Goal: Find specific page/section: Find specific page/section

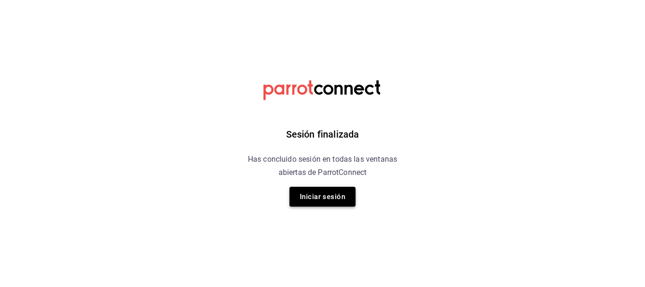
click at [324, 203] on button "Iniciar sesión" at bounding box center [322, 197] width 66 height 20
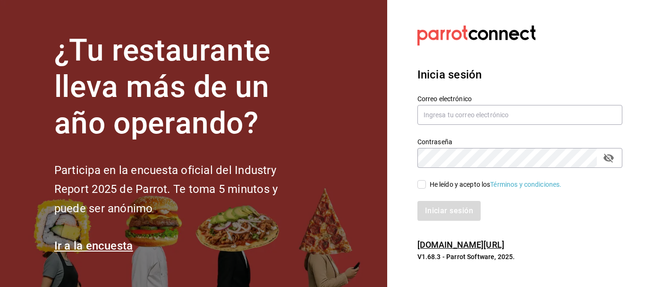
click at [424, 179] on div "He leído y acepto los Términos y condiciones." at bounding box center [514, 179] width 216 height 22
click at [425, 183] on input "He leído y acepto los Términos y condiciones." at bounding box center [421, 184] width 9 height 9
checkbox input "true"
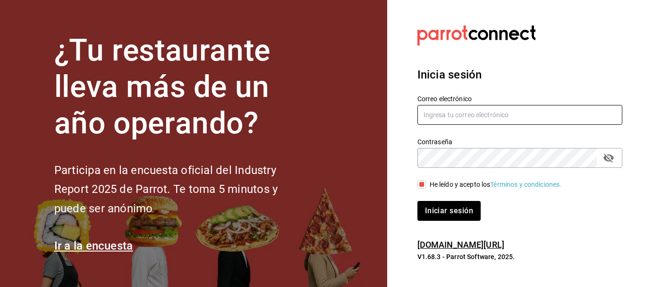
click at [444, 113] on input "text" at bounding box center [519, 115] width 205 height 20
type input "[EMAIL_ADDRESS][PERSON_NAME][DOMAIN_NAME]"
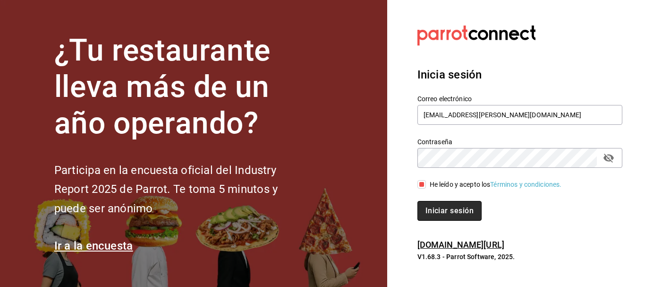
click at [450, 216] on button "Iniciar sesión" at bounding box center [449, 211] width 64 height 20
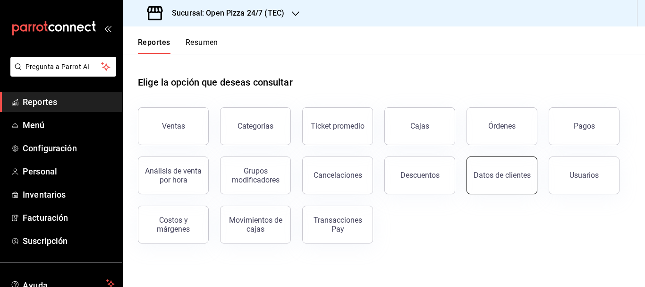
click at [523, 180] on button "Datos de clientes" at bounding box center [502, 175] width 71 height 38
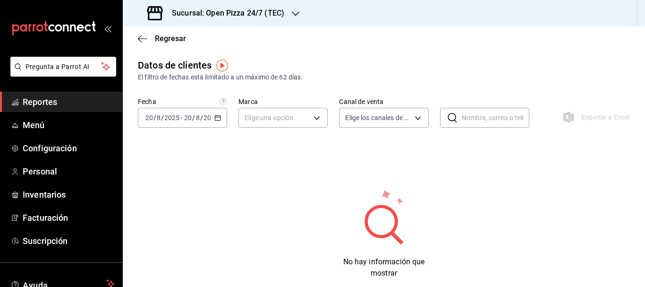
type input "PARROT,DIDI_FOOD,ONLINE"
click at [373, 121] on body "Pregunta a Parrot AI Reportes Menú Configuración Personal Inventarios Facturaci…" at bounding box center [322, 143] width 645 height 287
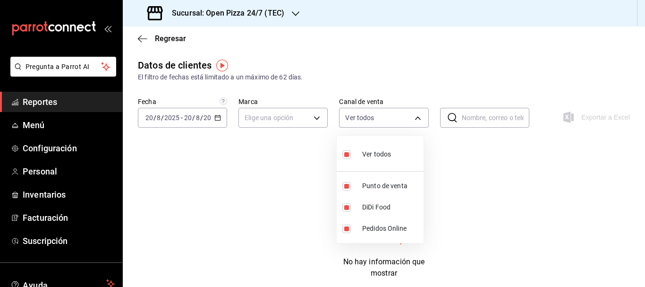
click at [348, 159] on label at bounding box center [348, 154] width 12 height 14
click at [348, 159] on input "checkbox" at bounding box center [346, 154] width 9 height 9
checkbox input "true"
type input "PARROT,DIDI_FOOD,ONLINE"
checkbox input "true"
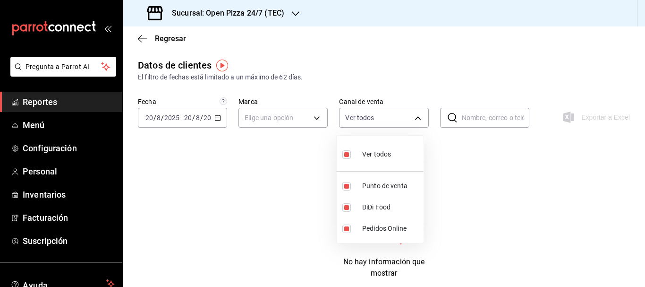
checkbox input "true"
click at [348, 155] on input "checkbox" at bounding box center [346, 154] width 9 height 9
checkbox input "false"
type input "PARROT,DIDI_FOOD,ONLINE"
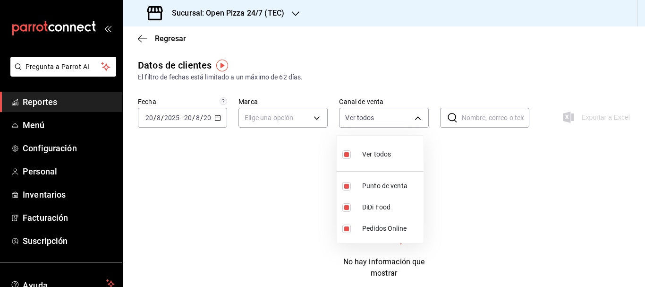
checkbox input "true"
click at [348, 155] on input "checkbox" at bounding box center [346, 154] width 9 height 9
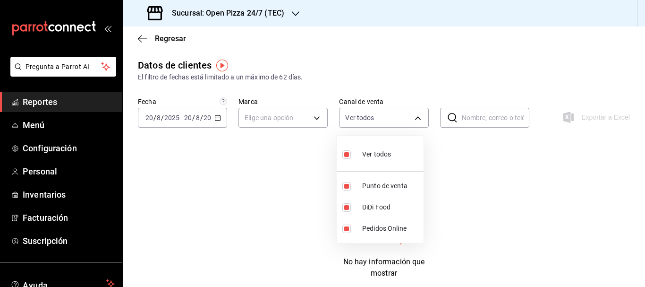
checkbox input "false"
type input "PARROT,DIDI_FOOD,ONLINE"
checkbox input "true"
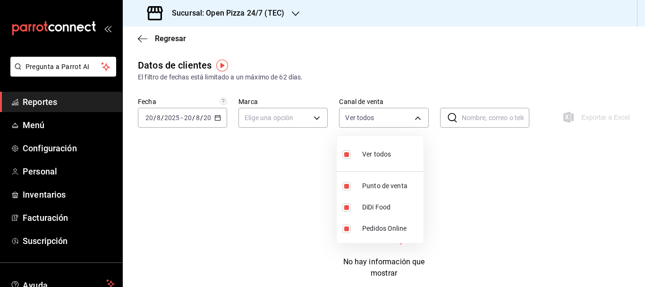
checkbox input "true"
click at [353, 185] on label at bounding box center [348, 186] width 12 height 9
click at [351, 185] on input "checkbox" at bounding box center [346, 186] width 9 height 9
checkbox input "true"
type input "DIDI_FOOD,ONLINE,PARROT"
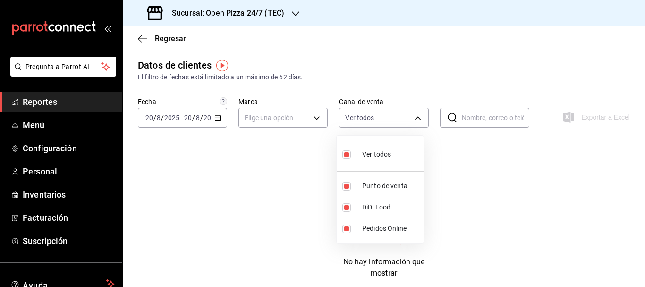
click at [346, 152] on input "checkbox" at bounding box center [346, 154] width 9 height 9
checkbox input "false"
type input "PARROT,DIDI_FOOD,ONLINE"
checkbox input "true"
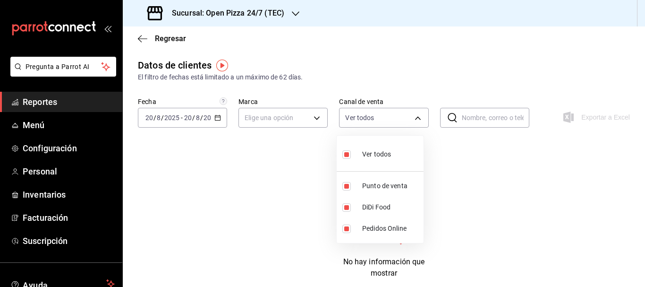
checkbox input "true"
click at [464, 116] on div at bounding box center [322, 143] width 645 height 287
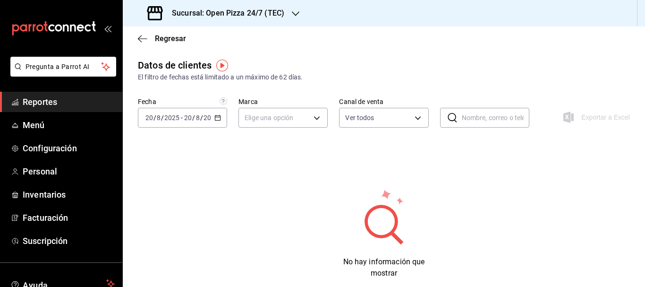
click at [462, 121] on input "text" at bounding box center [496, 117] width 68 height 19
type input "TERESA"
click at [410, 117] on body "Pregunta a Parrot AI Reportes Menú Configuración Personal Inventarios Facturaci…" at bounding box center [322, 143] width 645 height 287
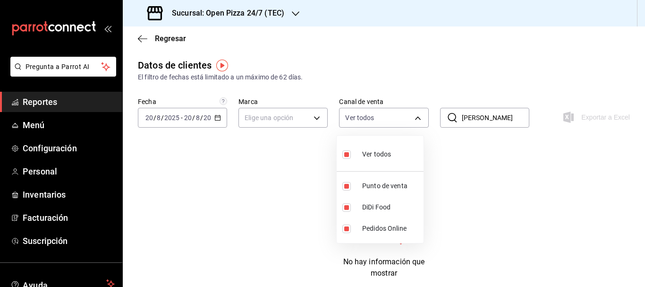
click at [343, 152] on input "checkbox" at bounding box center [346, 154] width 9 height 9
checkbox input "false"
type input "PARROT,DIDI_FOOD,ONLINE"
checkbox input "true"
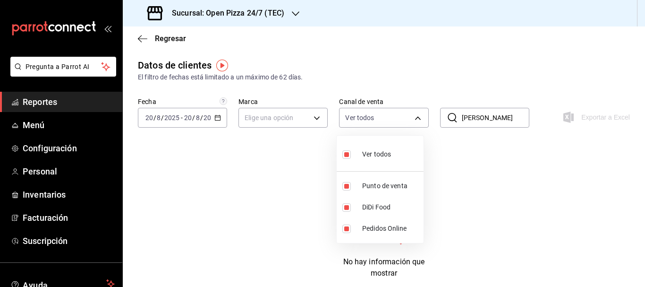
checkbox input "true"
click at [471, 116] on div at bounding box center [322, 143] width 645 height 287
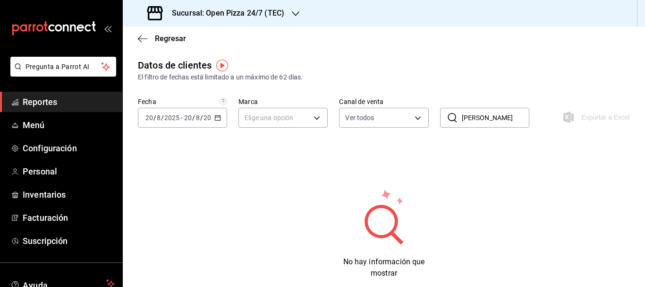
click at [493, 116] on input "TERESA" at bounding box center [496, 117] width 68 height 19
click at [493, 116] on input "text" at bounding box center [496, 117] width 68 height 19
click at [157, 37] on span "Regresar" at bounding box center [170, 38] width 31 height 9
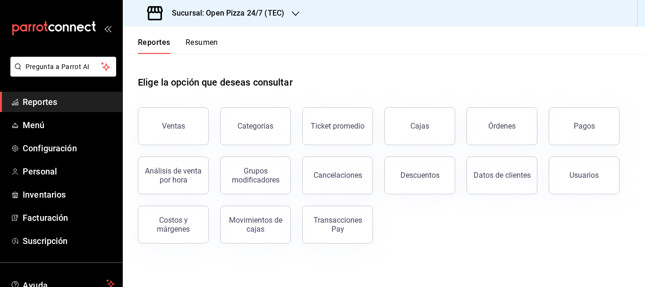
click at [253, 13] on h3 "Sucursal: Open Pizza 24/7 (TEC)" at bounding box center [224, 13] width 120 height 11
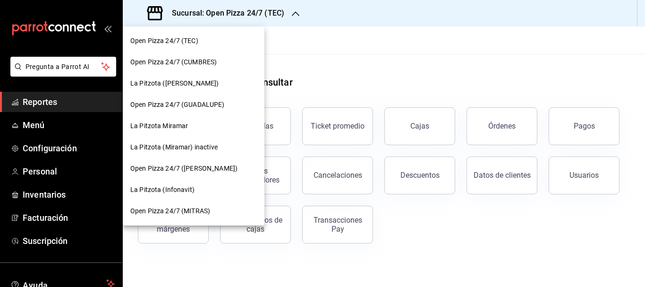
click at [178, 90] on div "La Pitzota (Obregón)" at bounding box center [194, 83] width 142 height 21
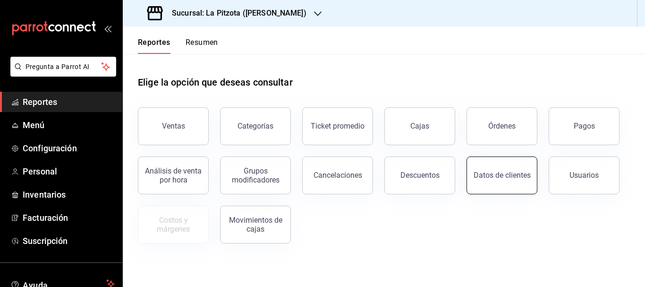
click at [519, 179] on button "Datos de clientes" at bounding box center [502, 175] width 71 height 38
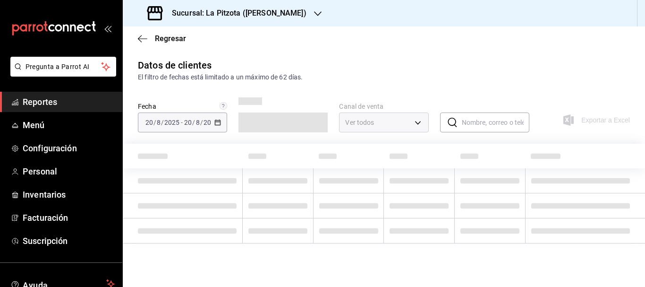
type input "PARROT,DIDI_FOOD,ONLINE"
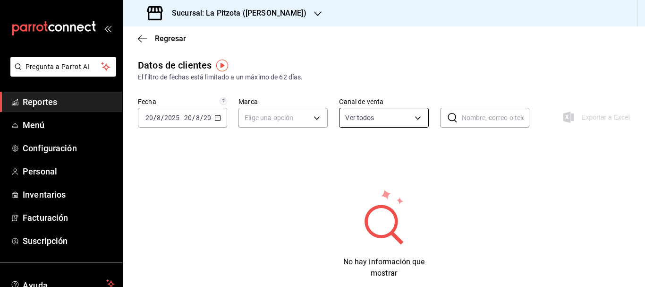
click at [348, 112] on body "Pregunta a Parrot AI Reportes Menú Configuración Personal Inventarios Facturaci…" at bounding box center [322, 143] width 645 height 287
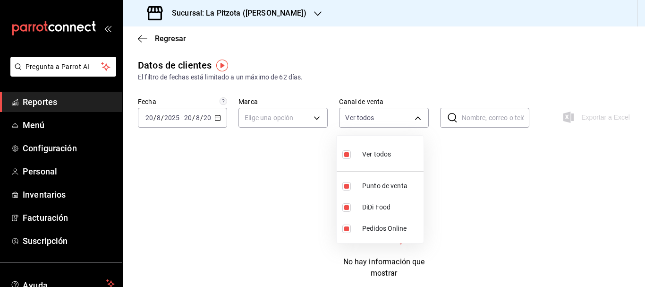
click at [373, 119] on div at bounding box center [322, 143] width 645 height 287
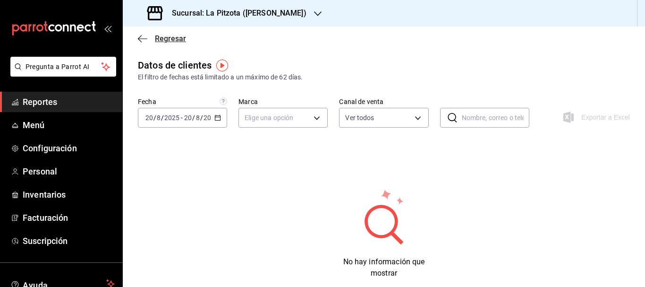
click at [181, 39] on span "Regresar" at bounding box center [170, 38] width 31 height 9
